Goal: Task Accomplishment & Management: Use online tool/utility

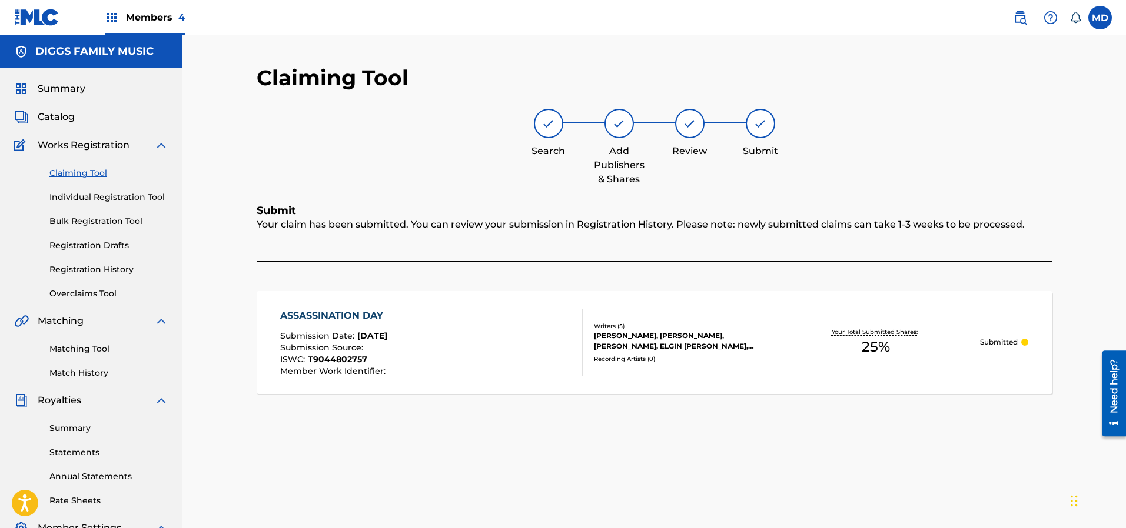
click at [88, 175] on link "Claiming Tool" at bounding box center [108, 173] width 119 height 12
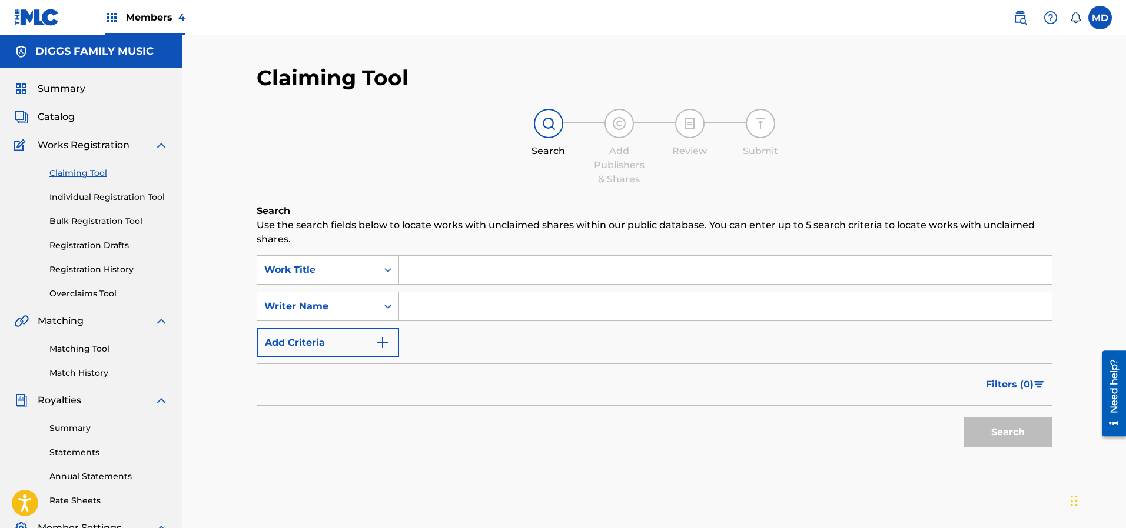
click at [78, 267] on link "Registration History" at bounding box center [108, 270] width 119 height 12
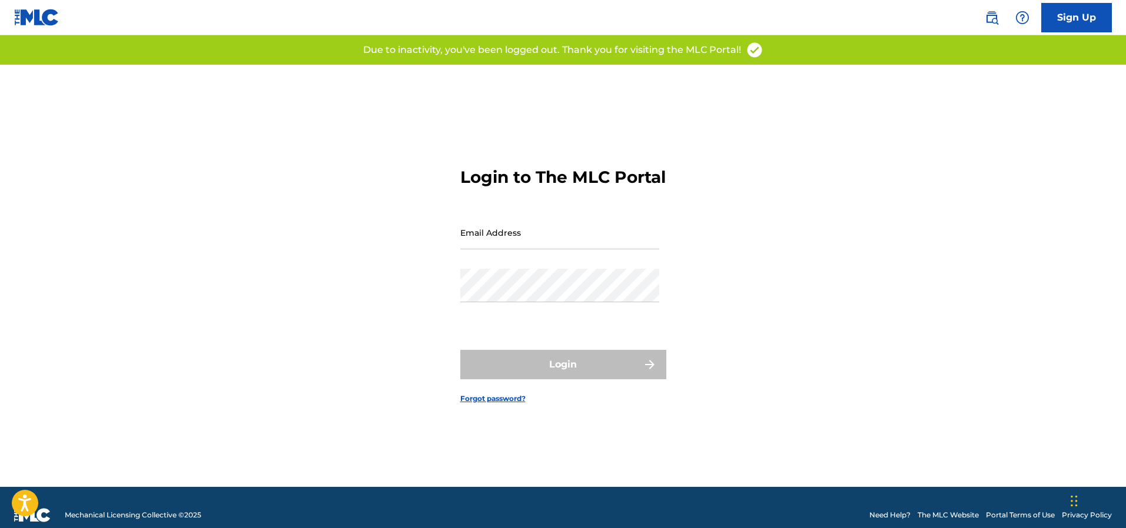
type input "[EMAIL_ADDRESS][DOMAIN_NAME]"
click at [536, 380] on div "Login" at bounding box center [563, 364] width 206 height 29
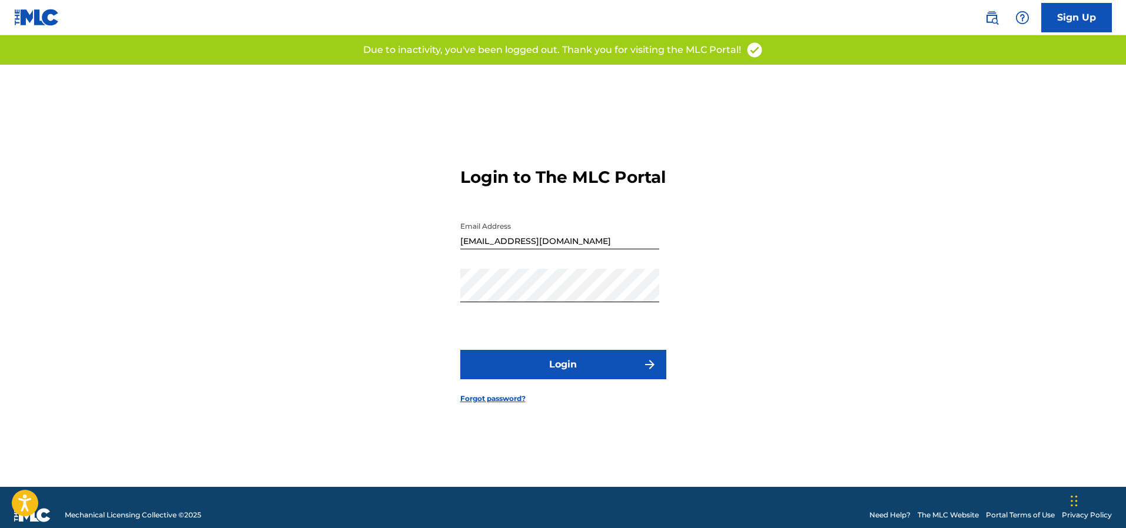
click at [521, 370] on button "Login" at bounding box center [563, 364] width 206 height 29
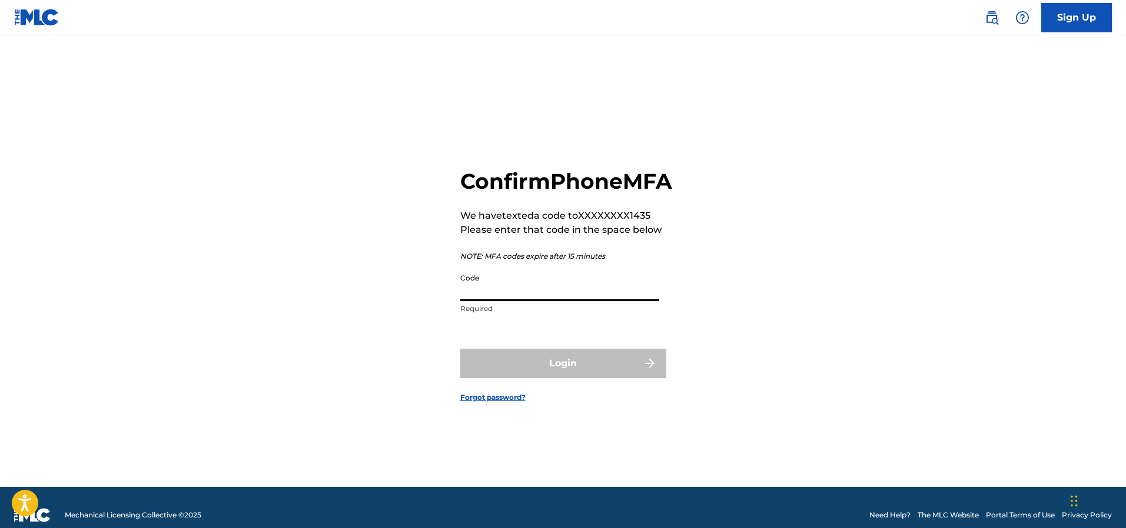
click at [534, 301] on input "Code" at bounding box center [559, 285] width 199 height 34
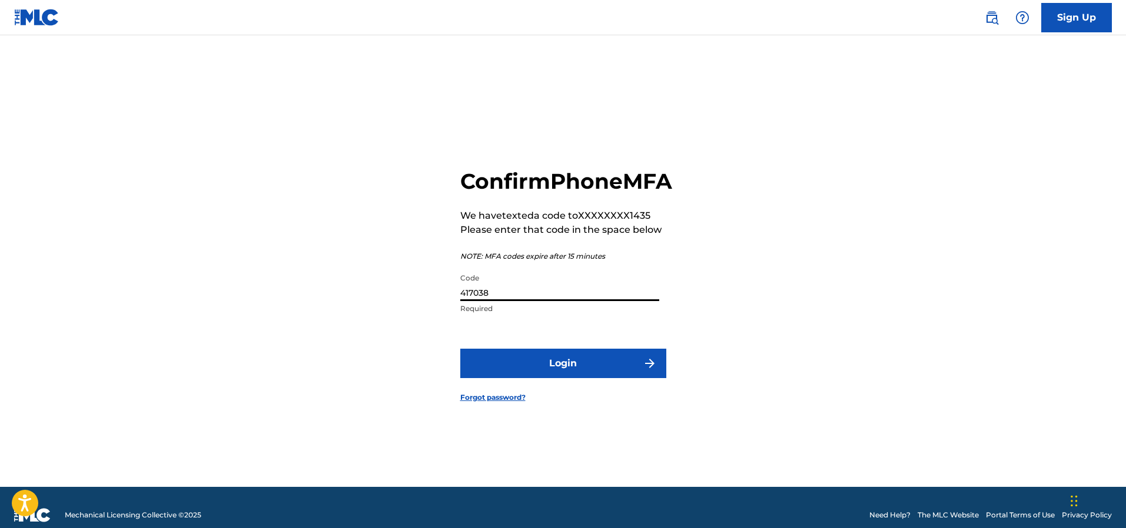
type input "417038"
click at [548, 378] on button "Login" at bounding box center [563, 363] width 206 height 29
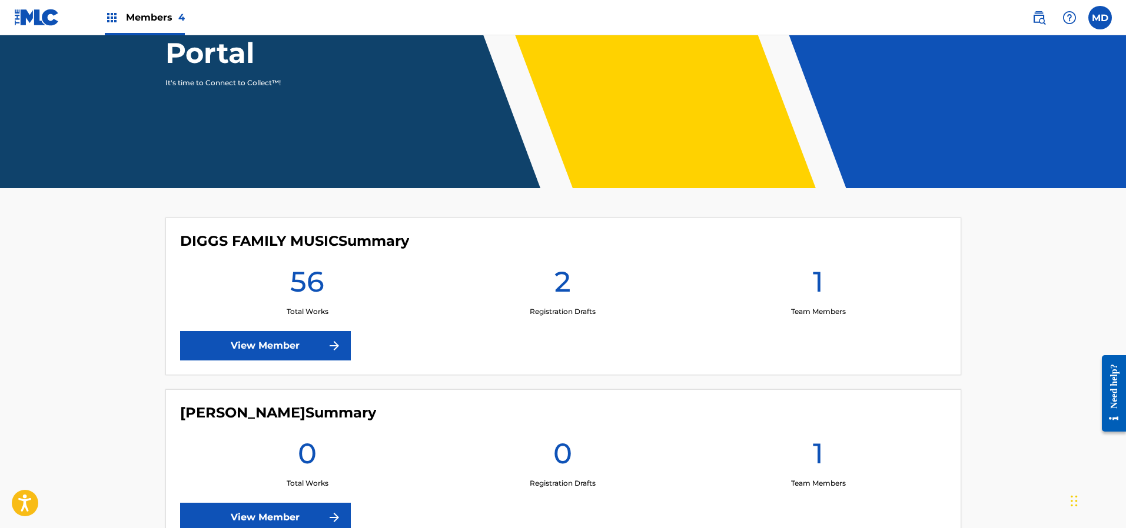
scroll to position [177, 0]
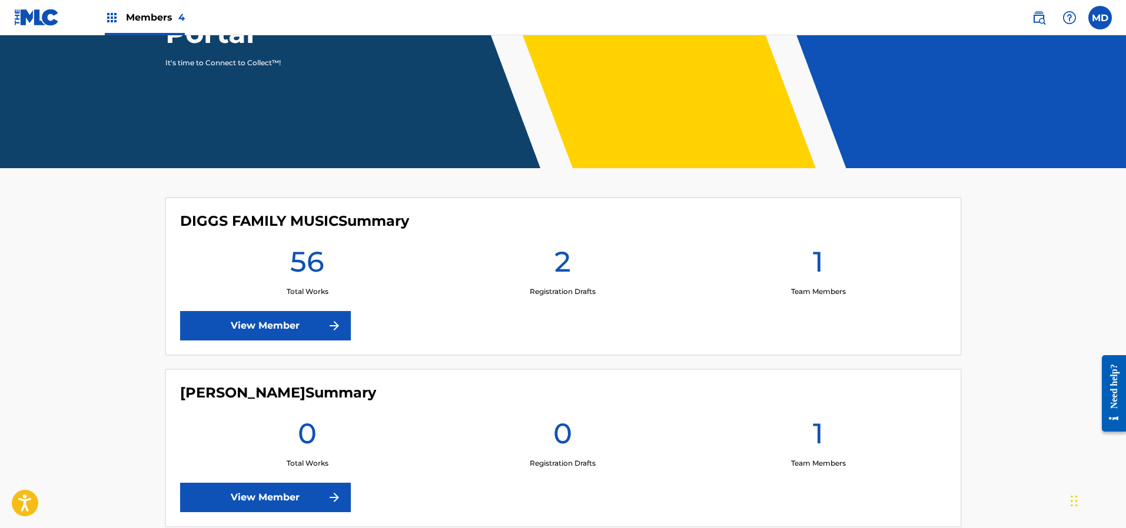
click at [280, 324] on link "View Member" at bounding box center [265, 325] width 171 height 29
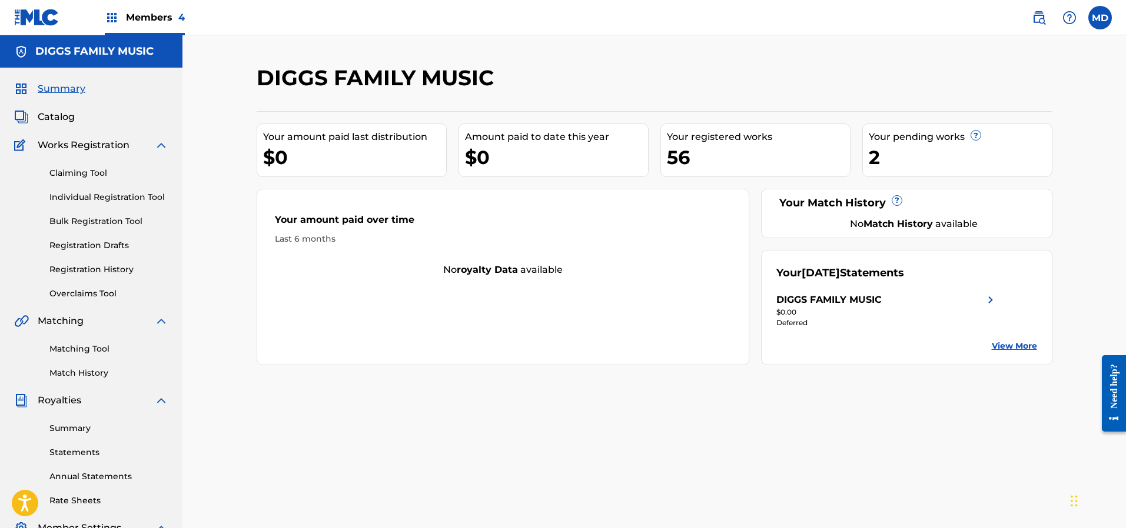
click at [90, 268] on link "Registration History" at bounding box center [108, 270] width 119 height 12
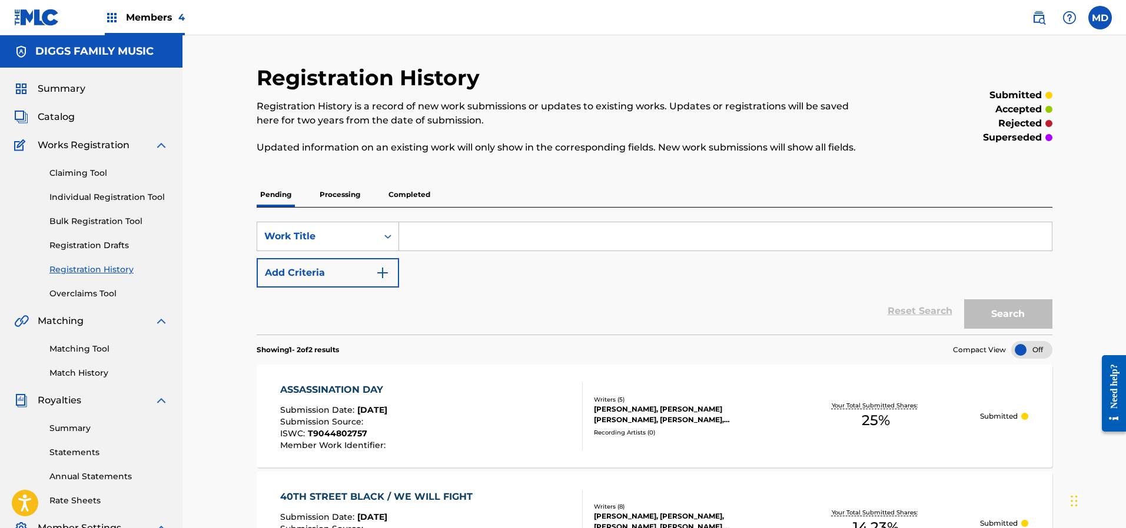
click at [453, 240] on input "Search Form" at bounding box center [725, 236] width 653 height 28
paste input "BENEATH THE SURFACE"
type input "BENEATH THE SURFACE"
click at [1003, 315] on button "Search" at bounding box center [1008, 314] width 88 height 29
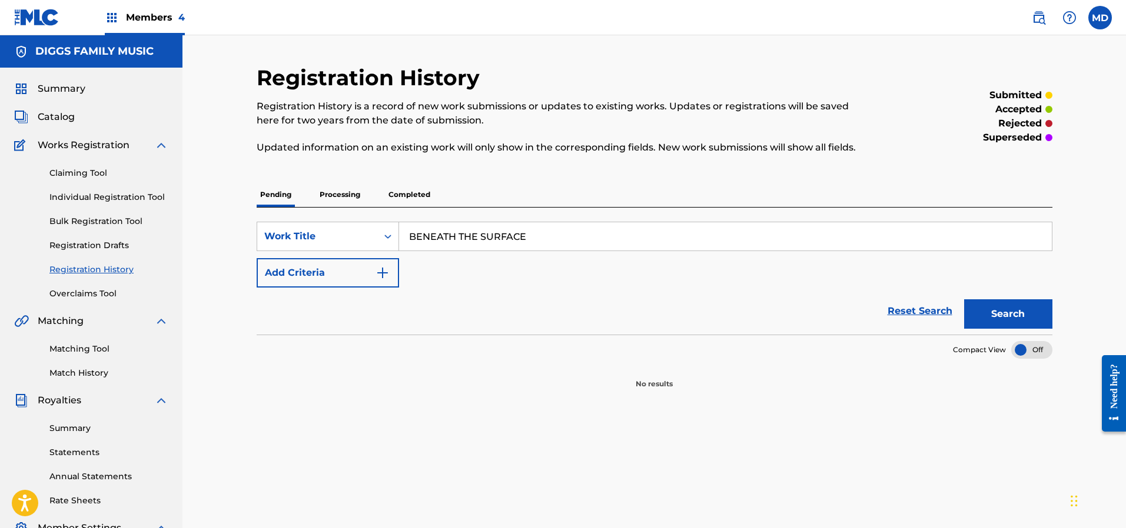
click at [341, 195] on p "Processing" at bounding box center [340, 194] width 48 height 25
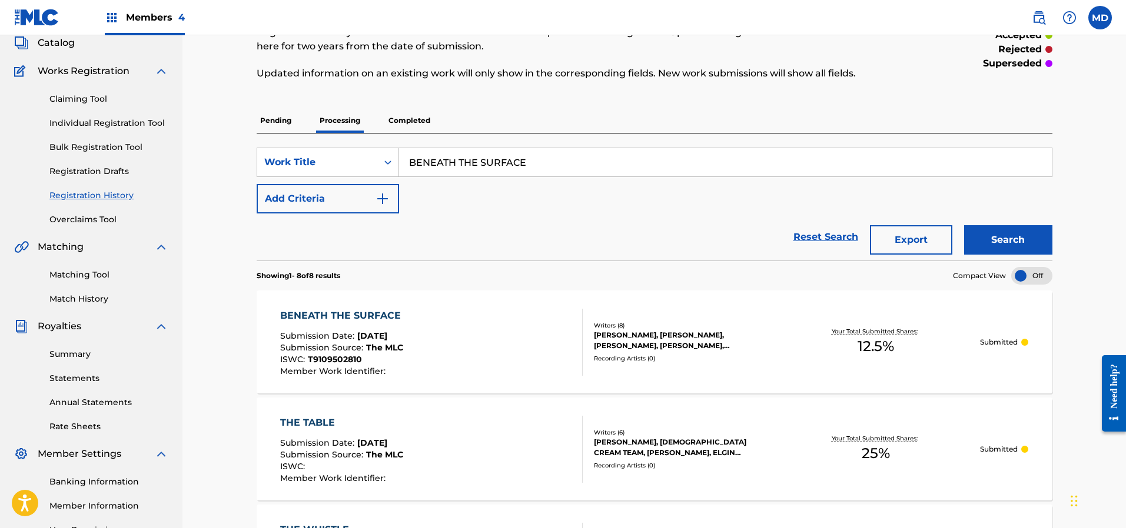
scroll to position [88, 0]
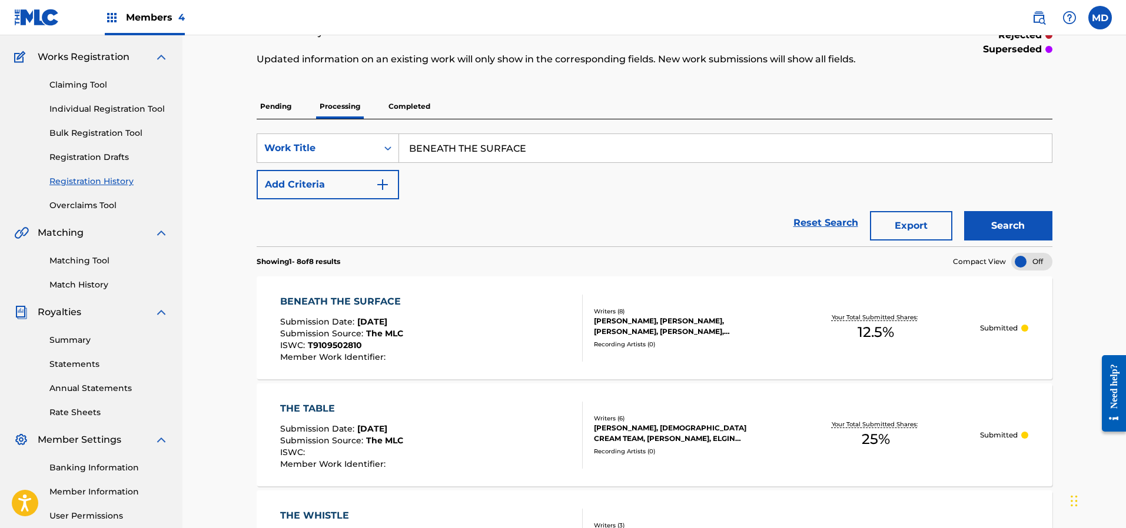
click at [413, 322] on div "BENEATH THE SURFACE Submission Date : [DATE] Submission Source : The MLC ISWC :…" at bounding box center [431, 328] width 302 height 67
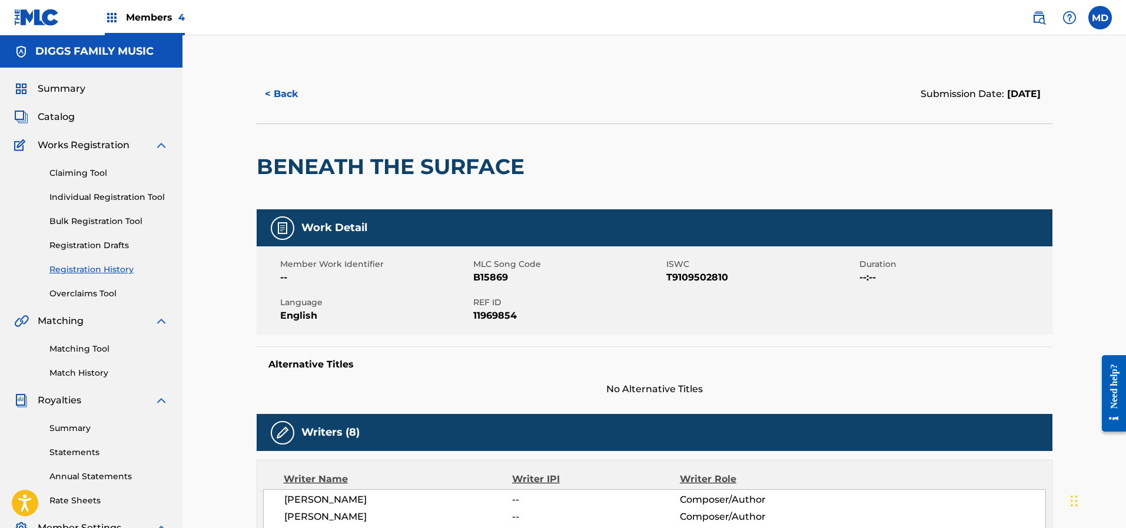
click at [89, 174] on link "Claiming Tool" at bounding box center [108, 173] width 119 height 12
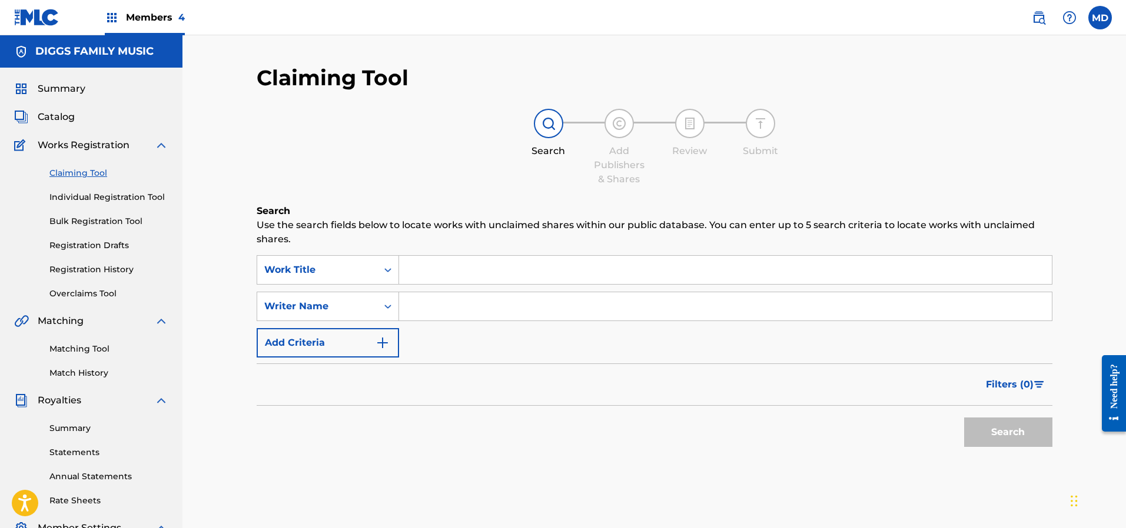
click at [510, 271] on input "Search Form" at bounding box center [725, 270] width 653 height 28
paste input "BLACK MOZART"
type input "BLACK MOZART"
click at [1002, 428] on button "Search" at bounding box center [1008, 432] width 88 height 29
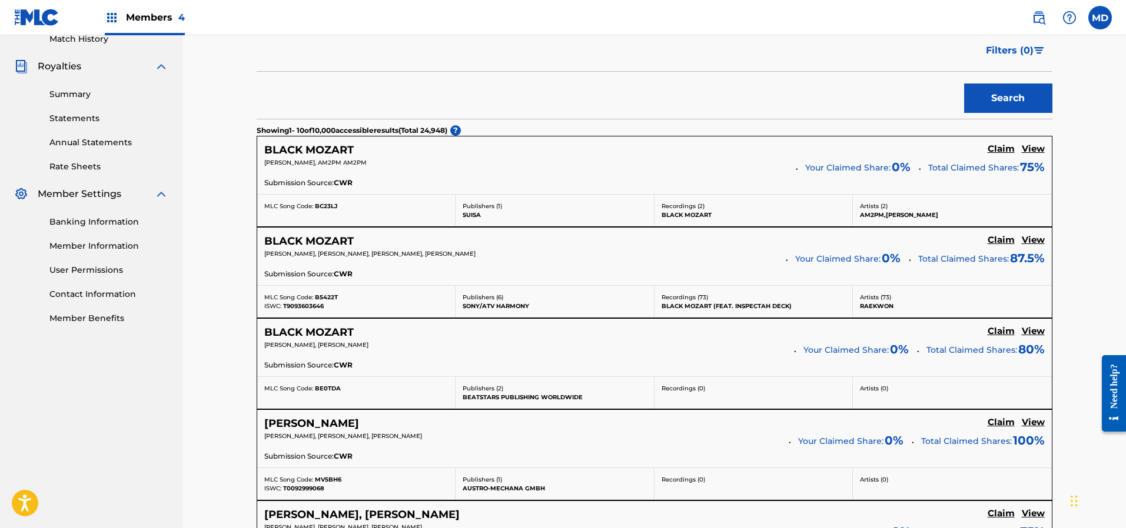
scroll to position [353, 0]
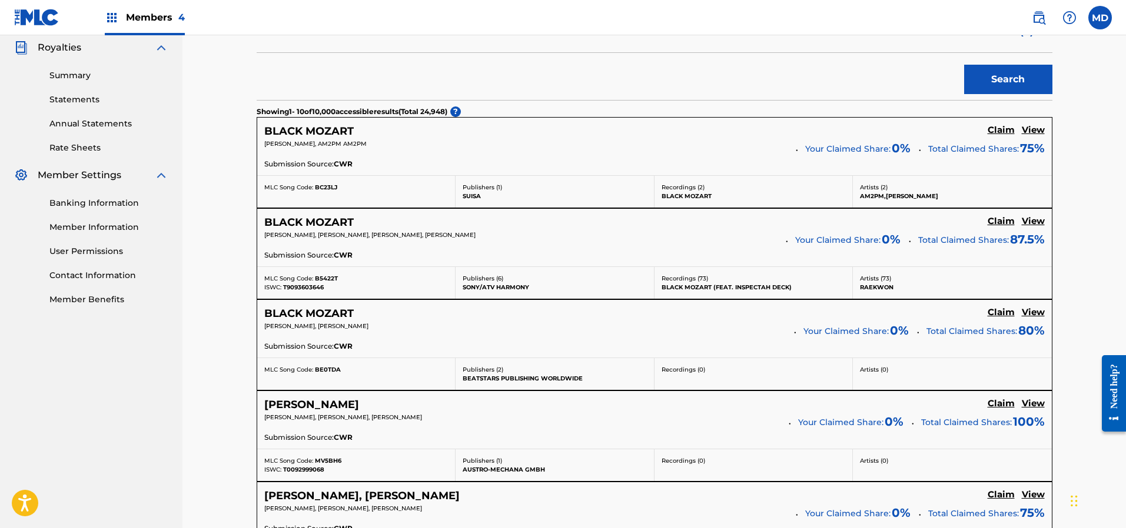
click at [1032, 220] on h5 "View" at bounding box center [1033, 221] width 23 height 11
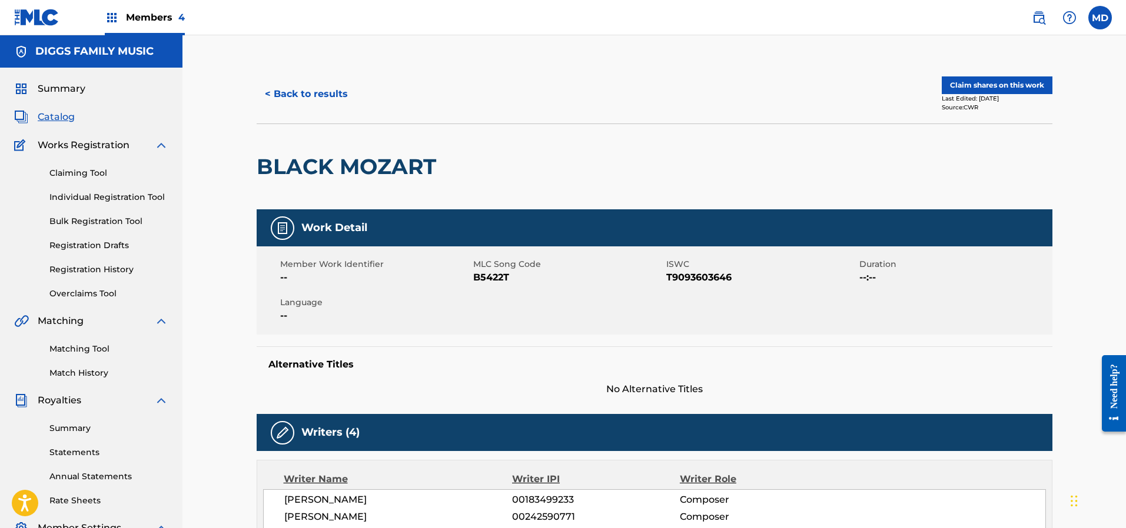
click at [1013, 82] on button "Claim shares on this work" at bounding box center [997, 86] width 111 height 18
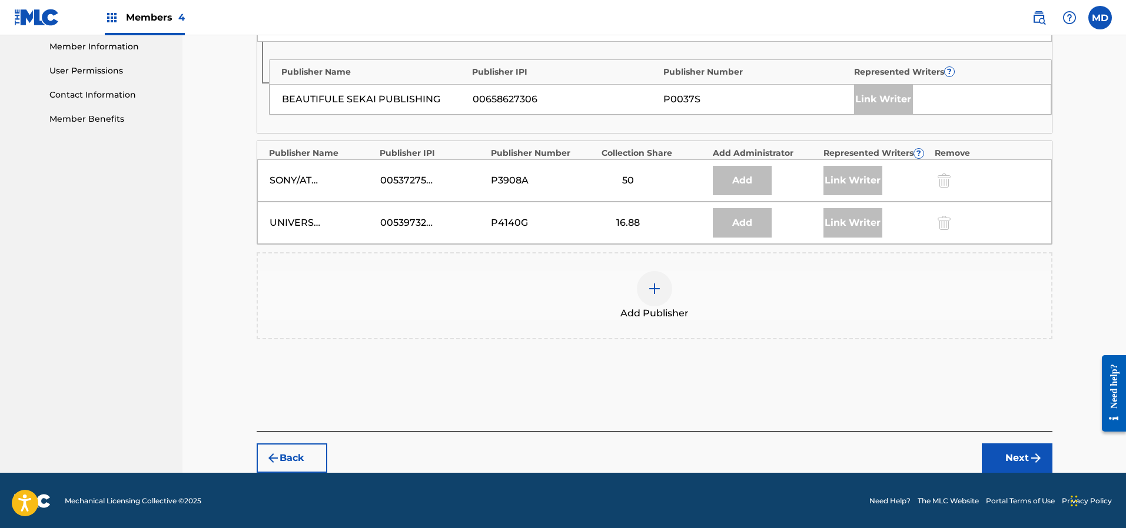
scroll to position [534, 0]
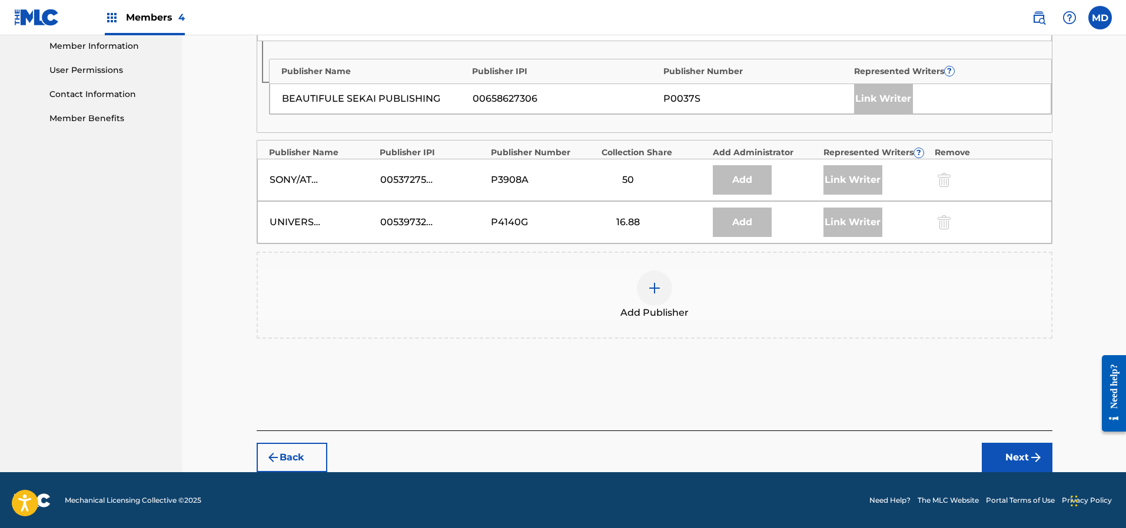
click at [646, 287] on div at bounding box center [654, 288] width 35 height 35
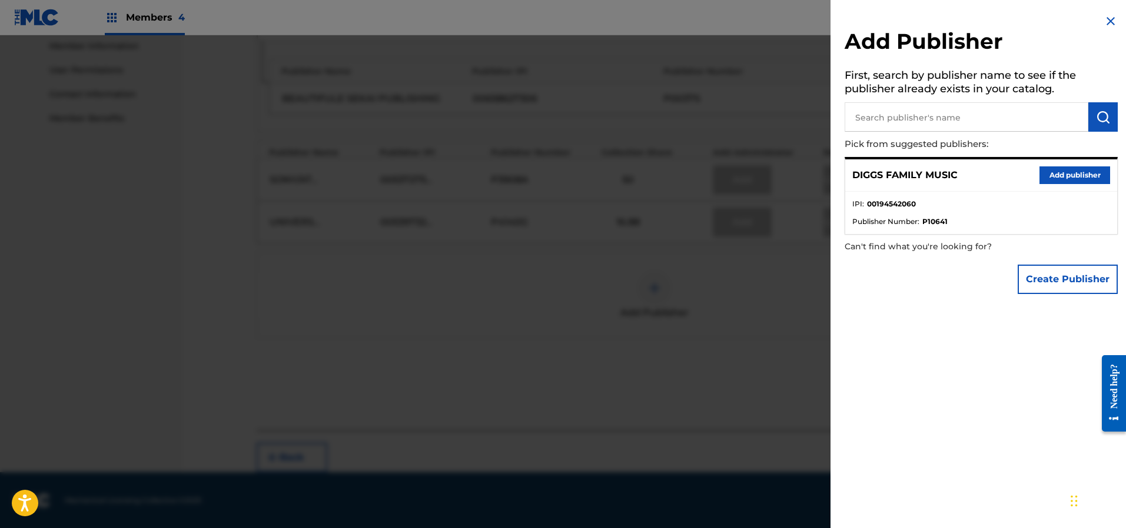
click at [1062, 171] on button "Add publisher" at bounding box center [1074, 176] width 71 height 18
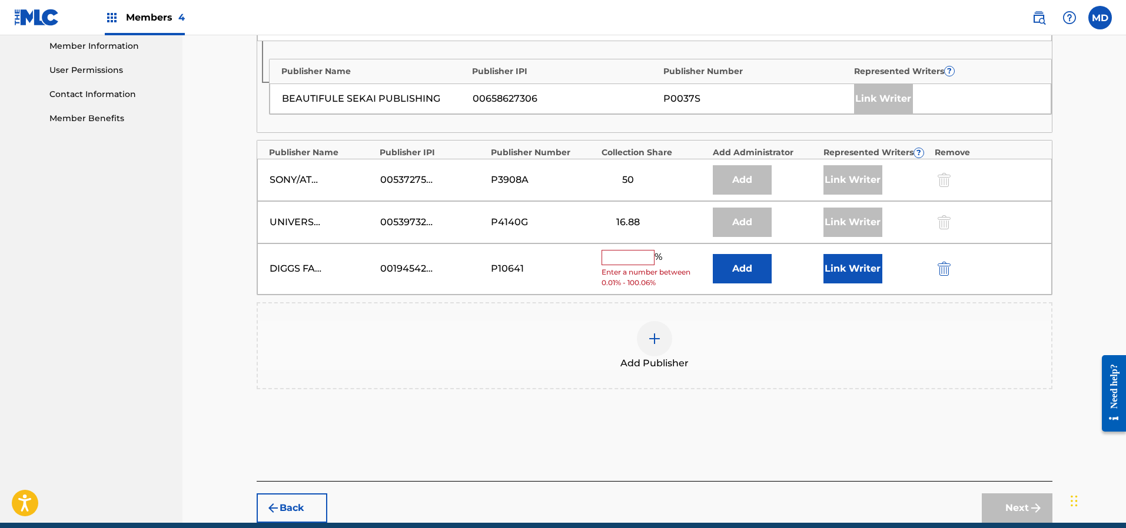
click at [627, 255] on input "text" at bounding box center [627, 257] width 53 height 15
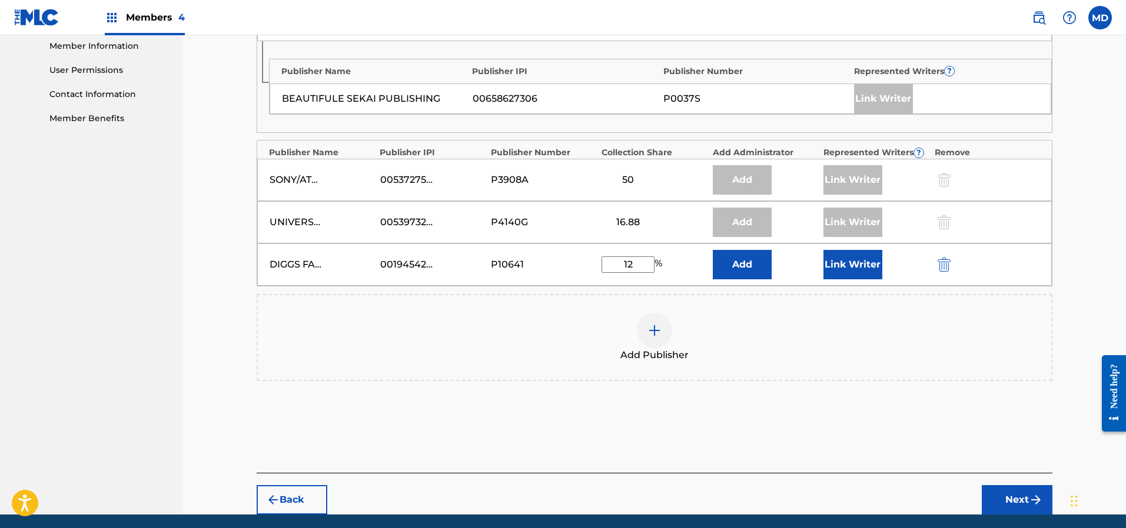
type input "12.5"
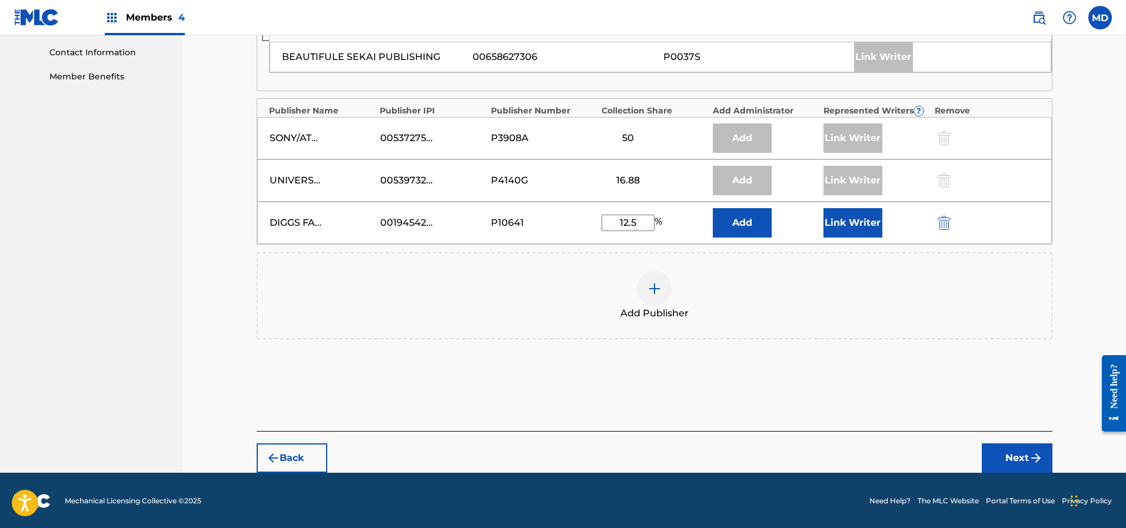
scroll to position [577, 0]
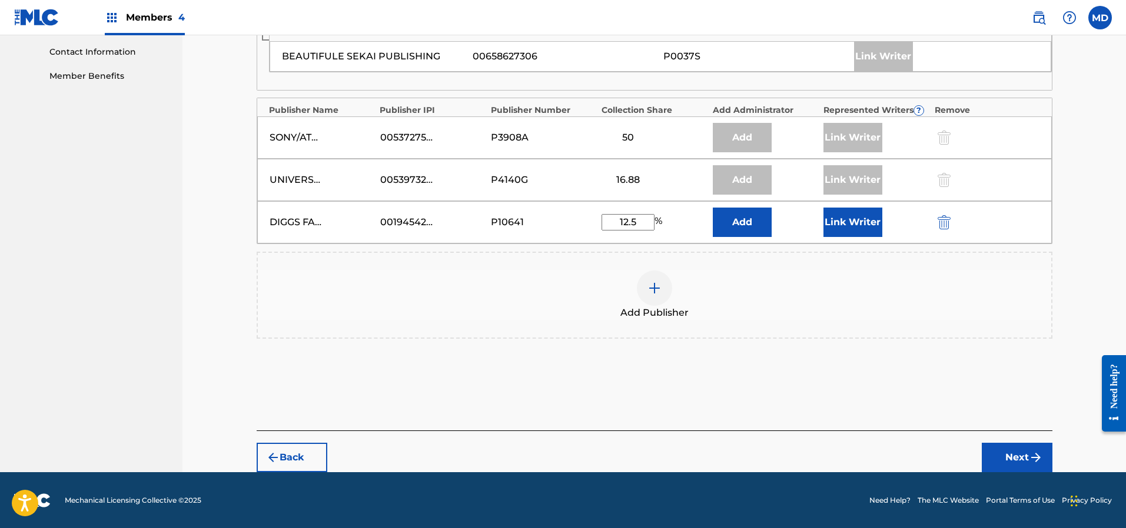
click at [856, 219] on button "Link Writer" at bounding box center [852, 222] width 59 height 29
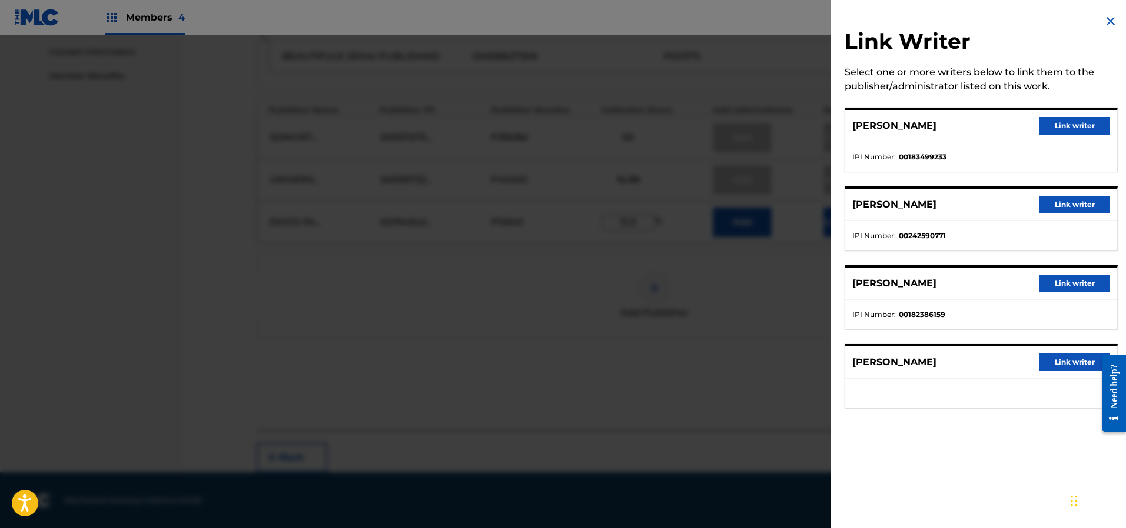
click at [1059, 128] on button "Link writer" at bounding box center [1074, 126] width 71 height 18
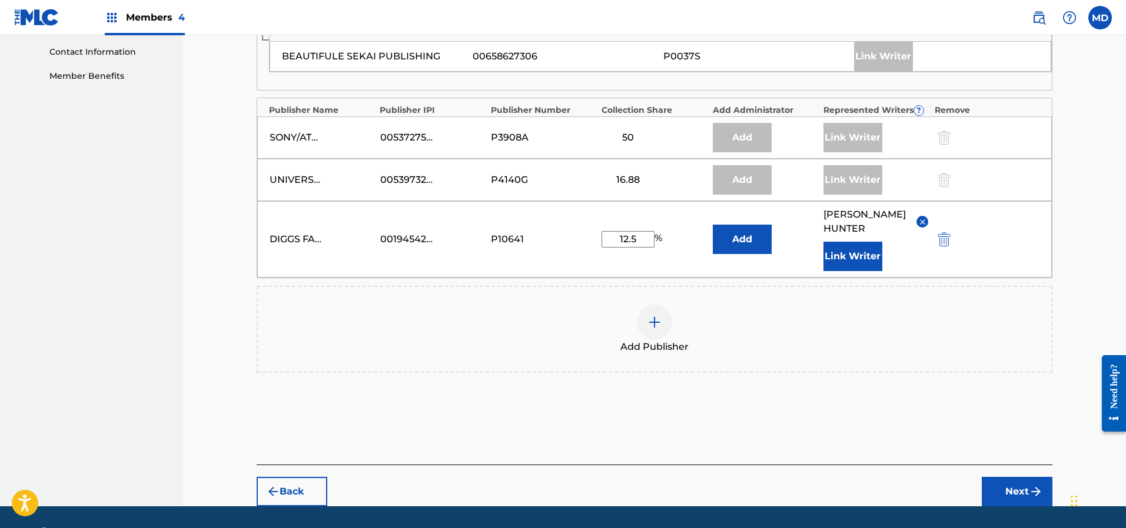
click at [993, 492] on button "Next" at bounding box center [1017, 491] width 71 height 29
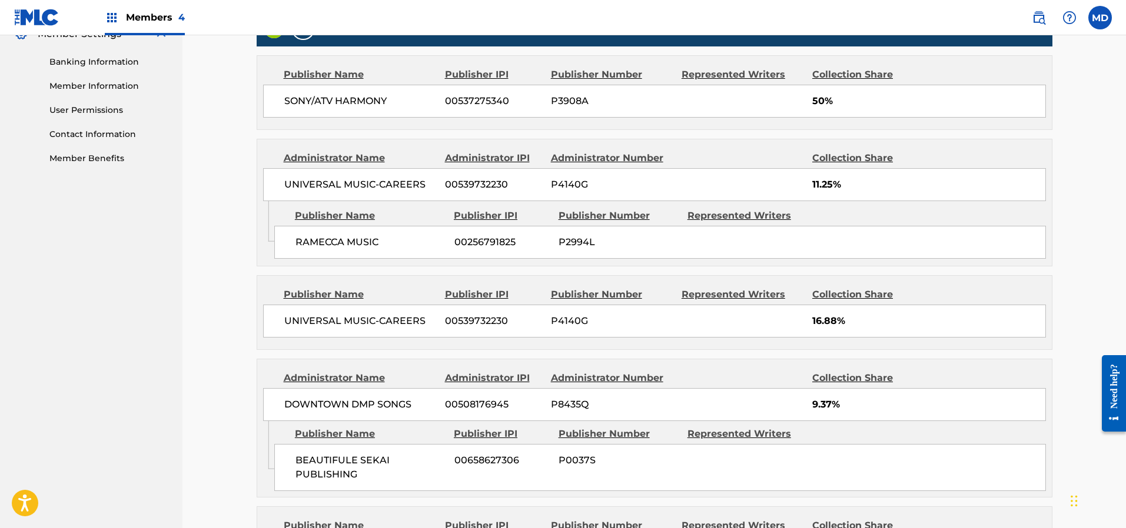
scroll to position [658, 0]
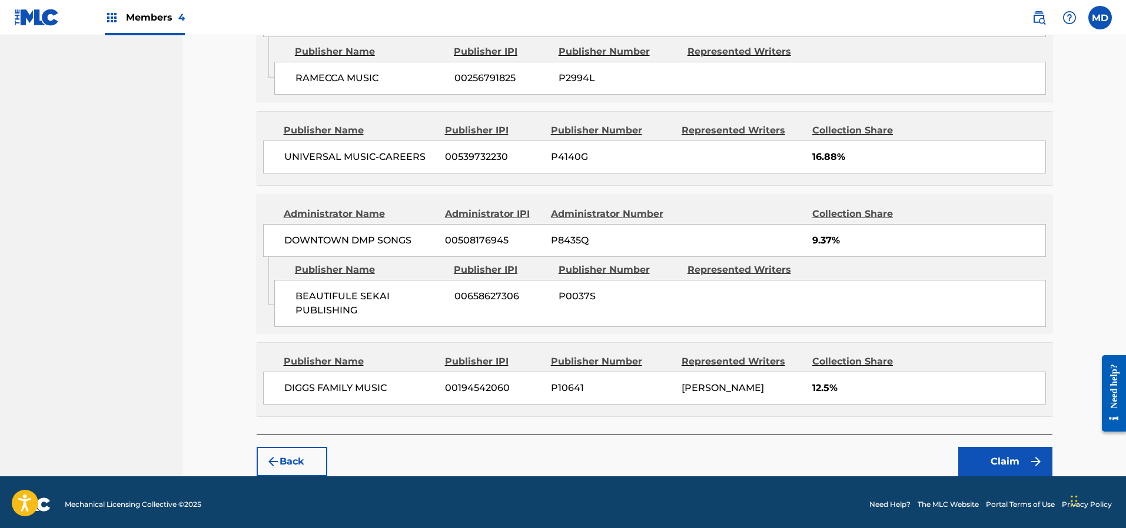
click at [983, 458] on button "Claim" at bounding box center [1005, 461] width 94 height 29
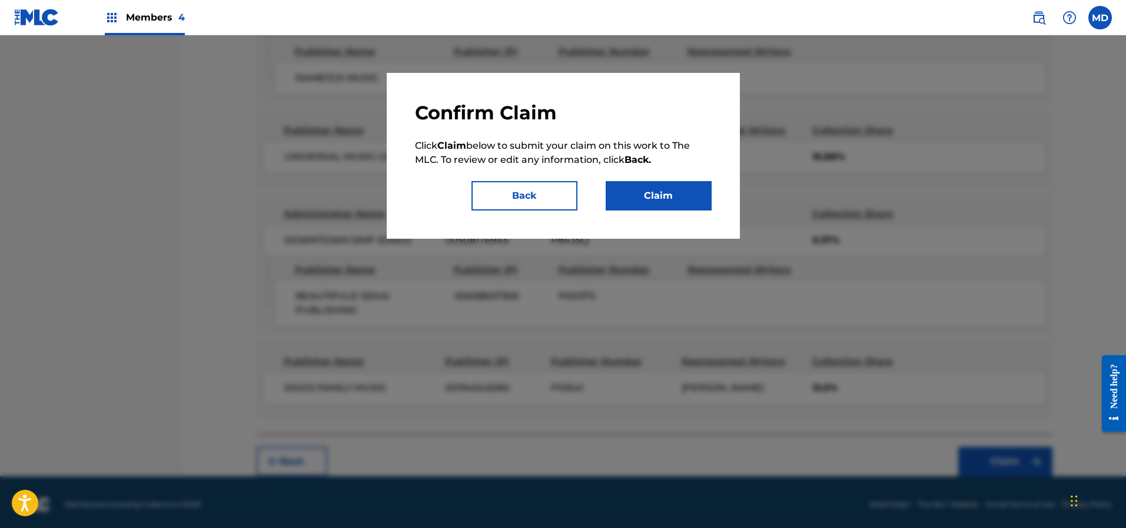
click at [683, 192] on button "Claim" at bounding box center [659, 195] width 106 height 29
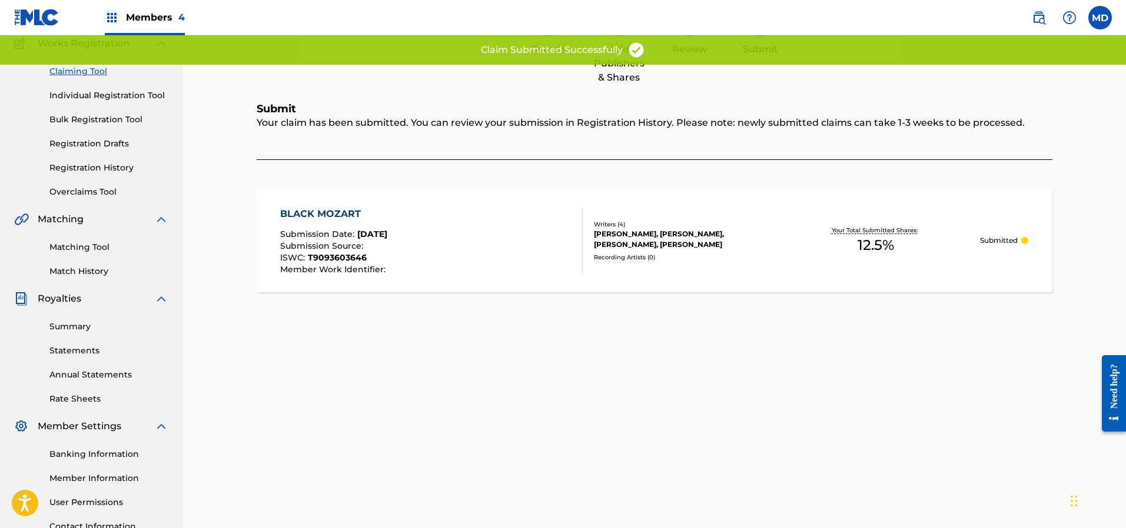
scroll to position [24, 0]
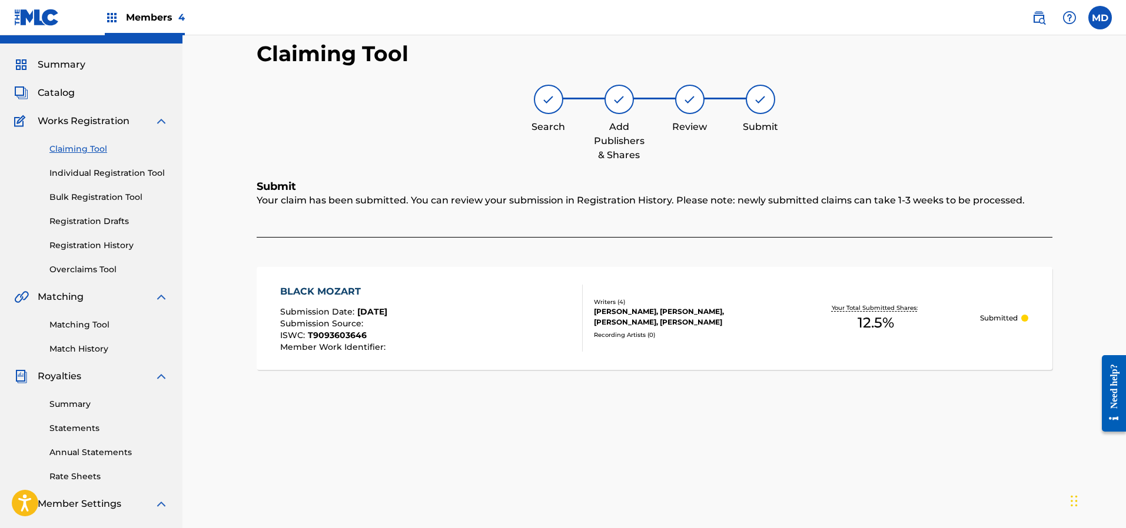
click at [98, 149] on link "Claiming Tool" at bounding box center [108, 149] width 119 height 12
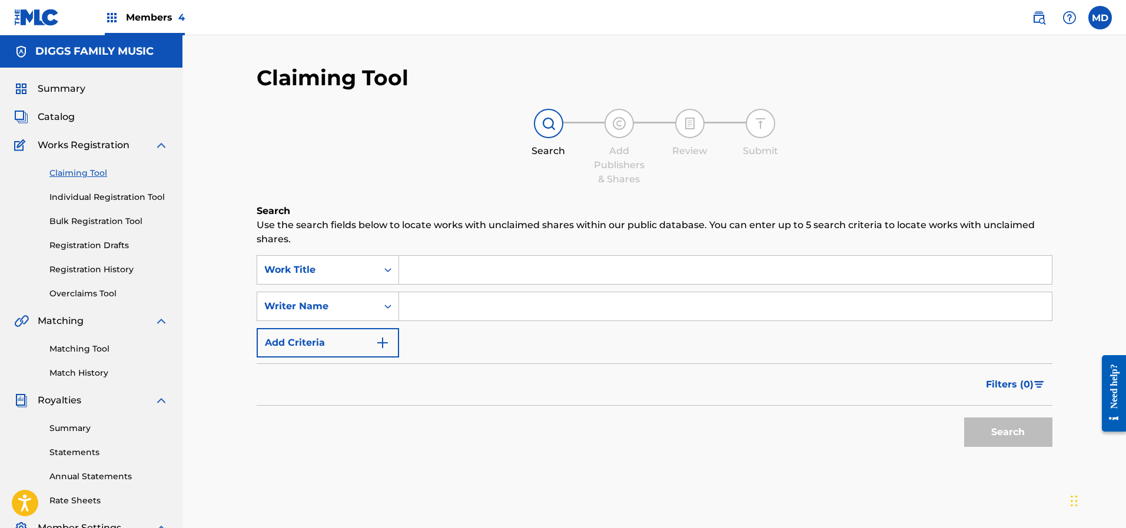
click at [475, 271] on input "Search Form" at bounding box center [725, 270] width 653 height 28
paste input "BLACKBOY"
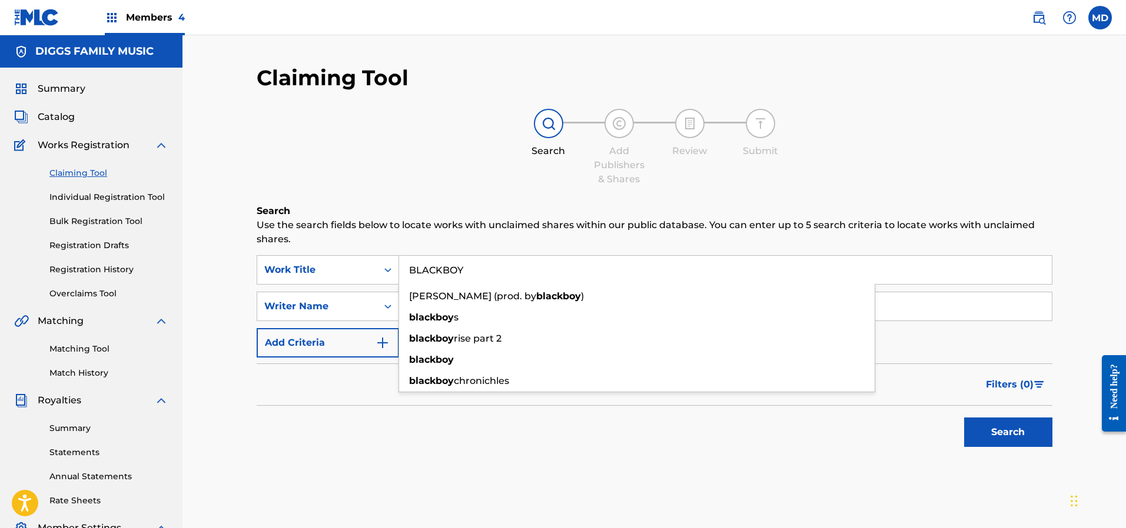
type input "BLACKBOY"
click at [424, 178] on div "Search Add Publishers & Shares Review Submit" at bounding box center [655, 148] width 796 height 78
click at [992, 428] on button "Search" at bounding box center [1008, 432] width 88 height 29
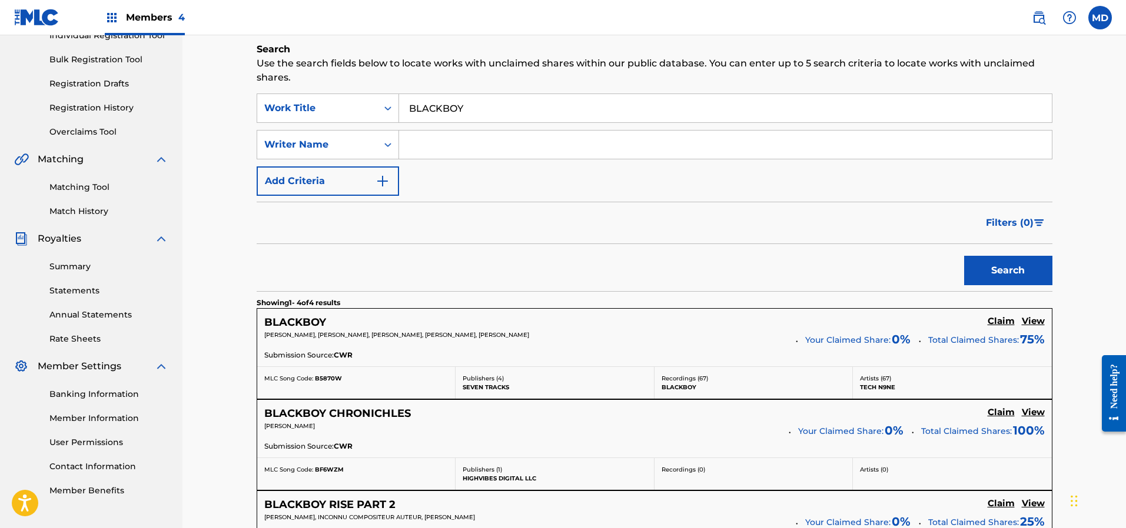
scroll to position [177, 0]
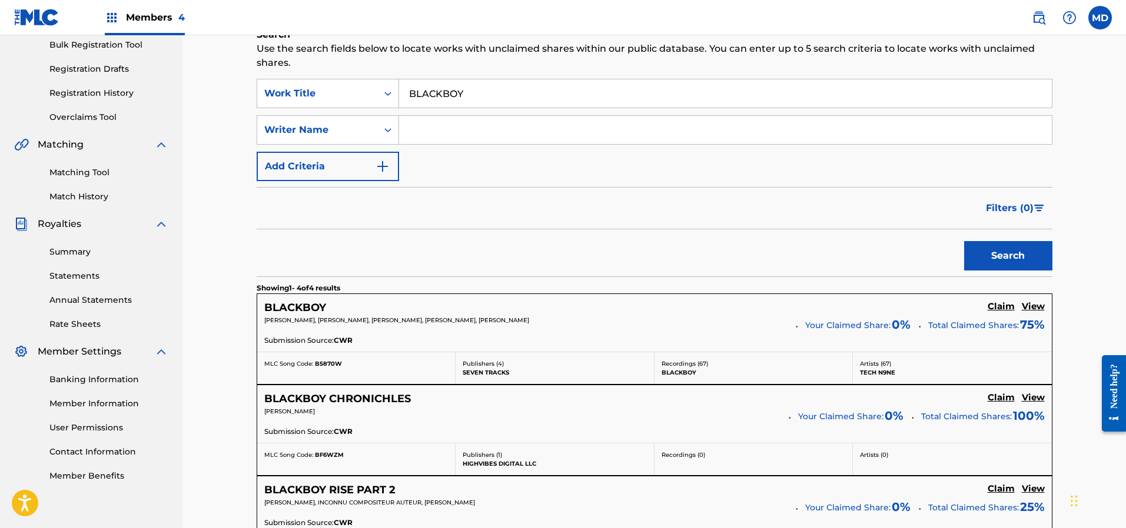
click at [1035, 307] on h5 "View" at bounding box center [1033, 306] width 23 height 11
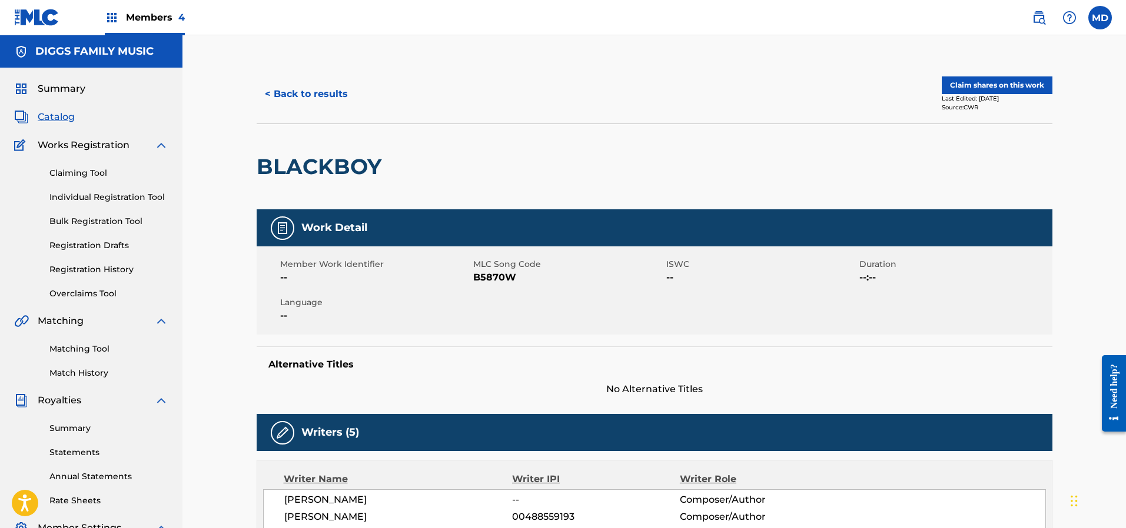
click at [974, 83] on button "Claim shares on this work" at bounding box center [997, 86] width 111 height 18
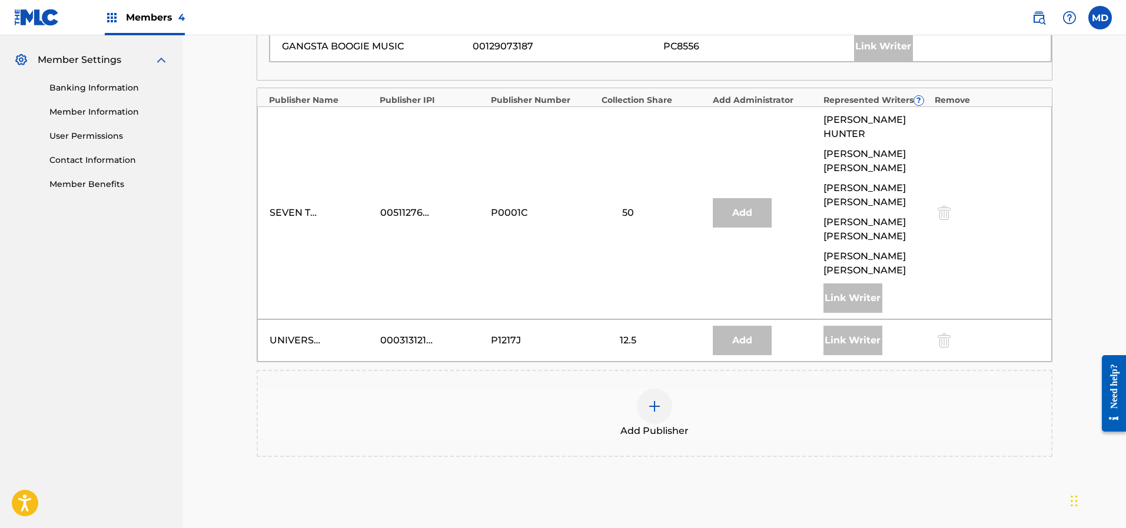
scroll to position [516, 0]
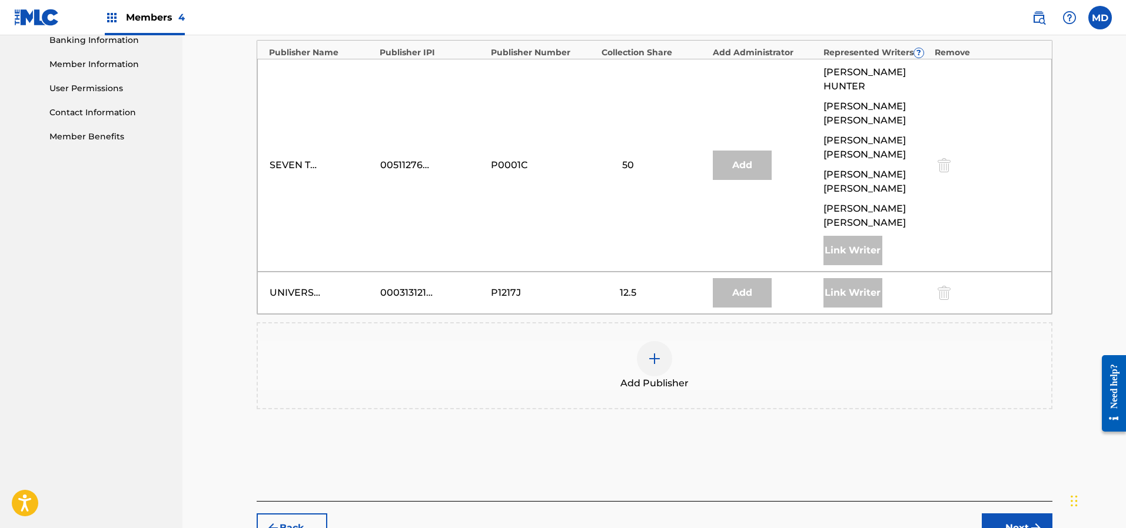
click at [656, 352] on img at bounding box center [654, 359] width 14 height 14
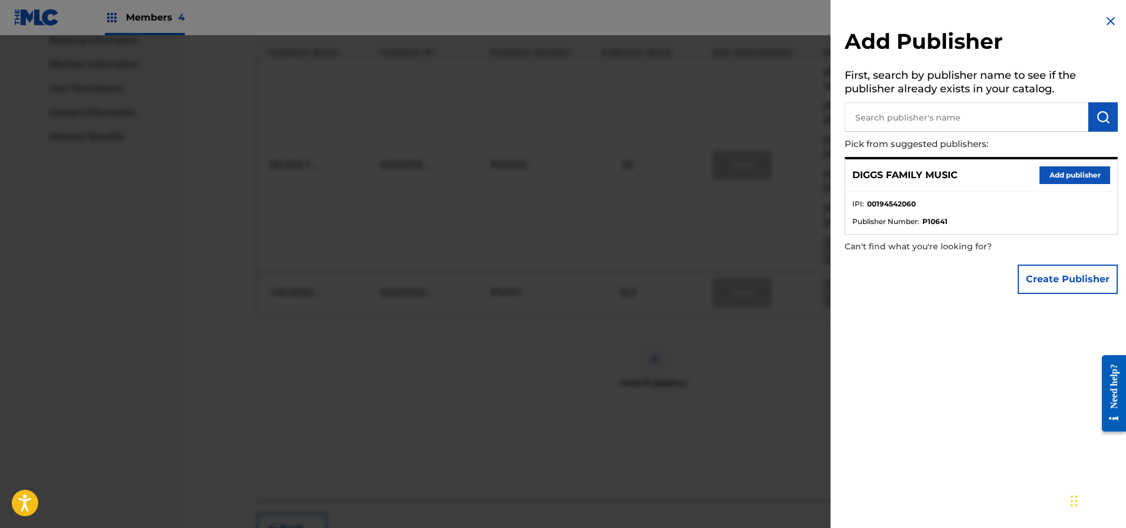
click at [1067, 171] on button "Add publisher" at bounding box center [1074, 176] width 71 height 18
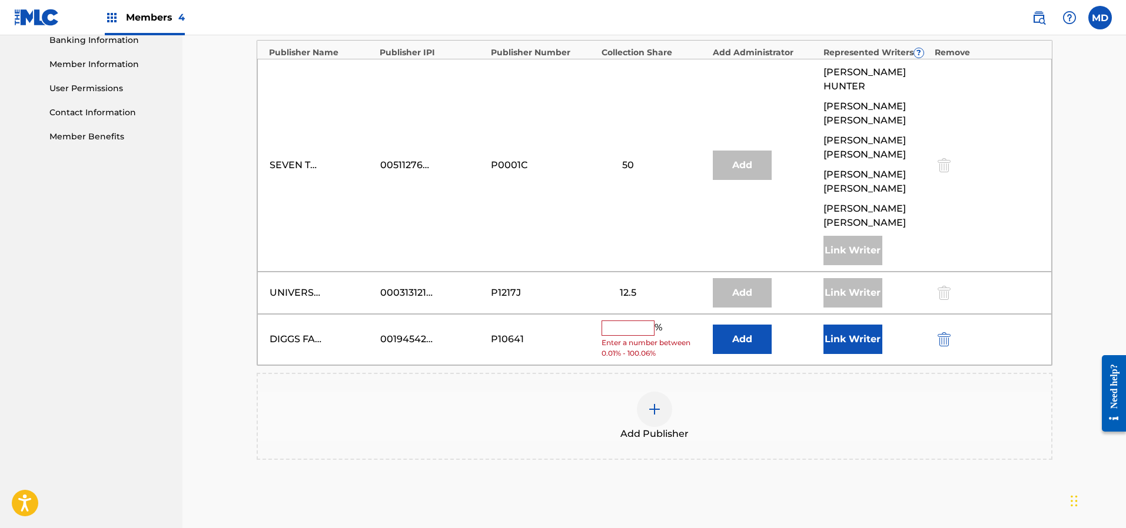
click at [636, 321] on input "text" at bounding box center [627, 328] width 53 height 15
type input "25"
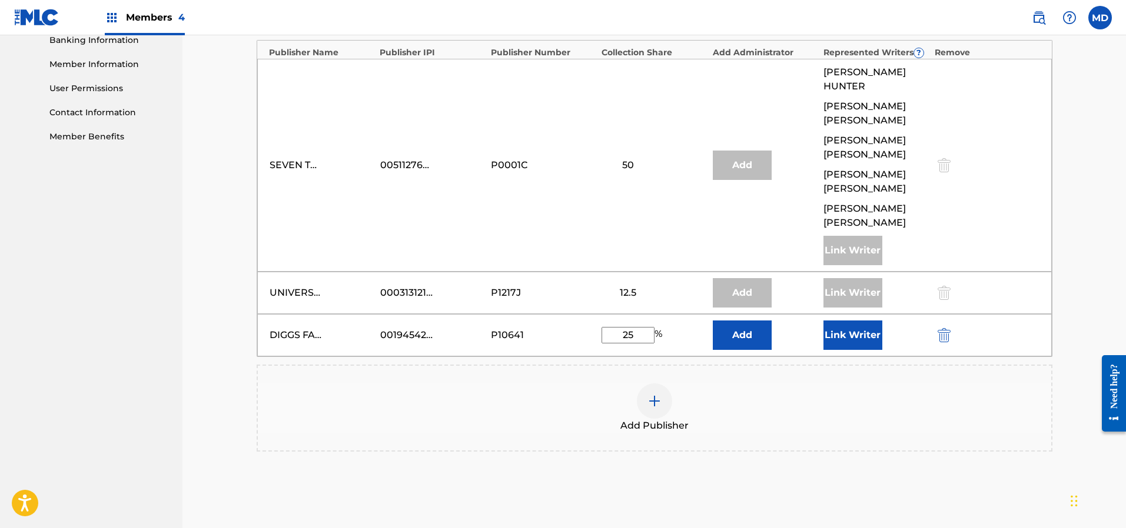
click at [856, 321] on button "Link Writer" at bounding box center [852, 335] width 59 height 29
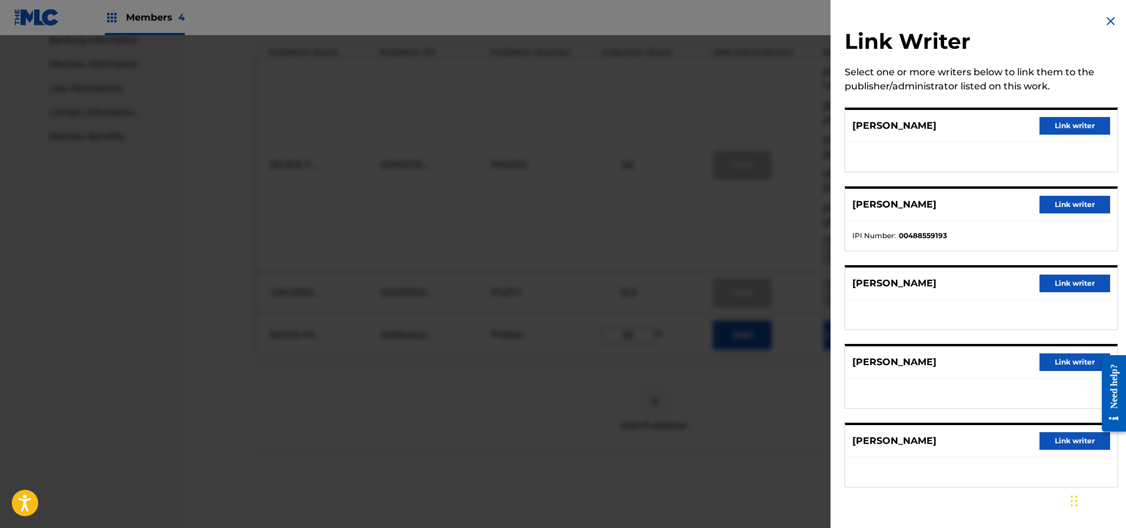
click at [1057, 124] on button "Link writer" at bounding box center [1074, 126] width 71 height 18
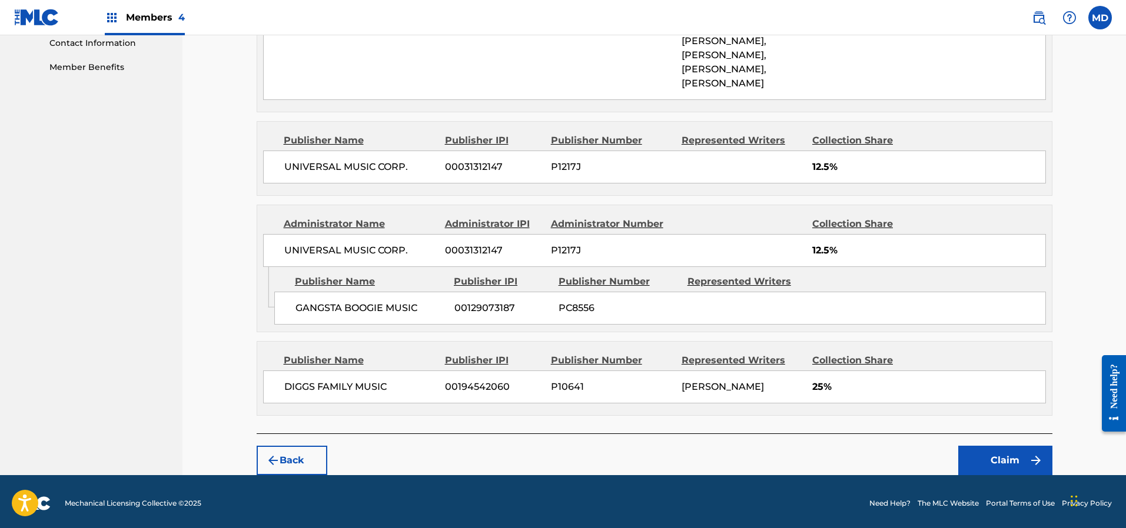
scroll to position [586, 0]
click at [997, 453] on button "Claim" at bounding box center [1005, 460] width 94 height 29
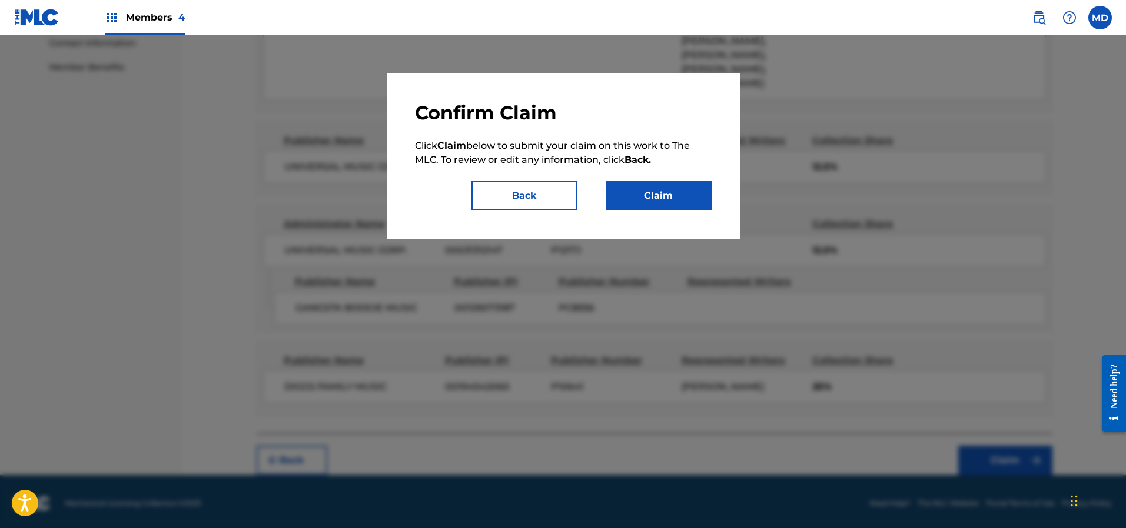
click at [638, 188] on button "Claim" at bounding box center [659, 195] width 106 height 29
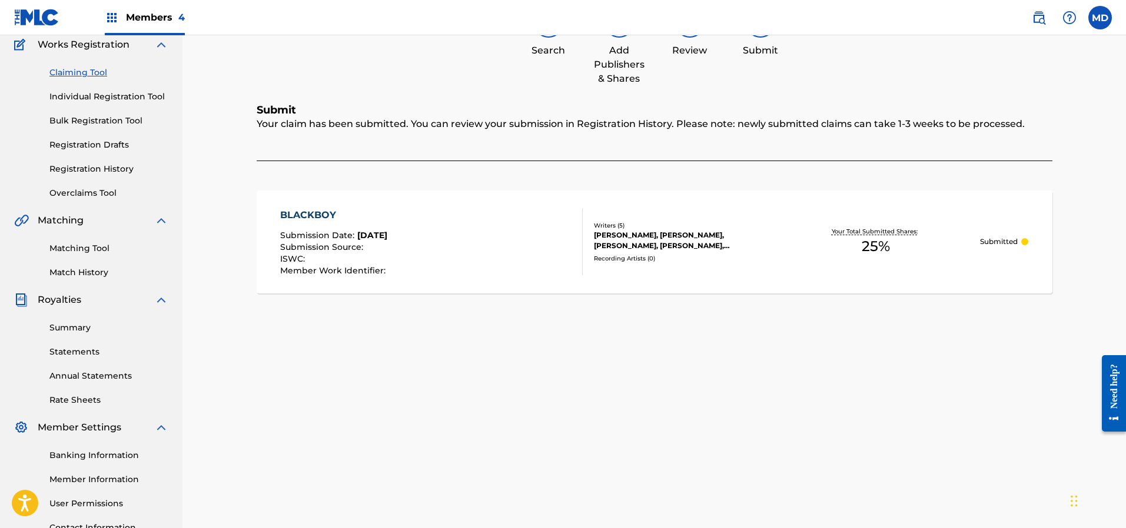
scroll to position [24, 0]
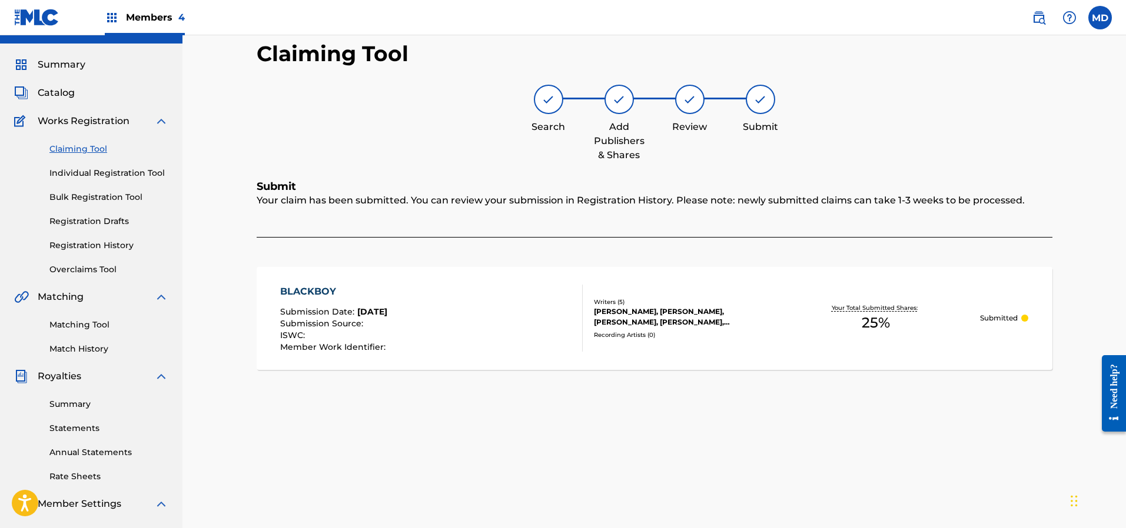
click at [78, 149] on link "Claiming Tool" at bounding box center [108, 149] width 119 height 12
